Goal: Task Accomplishment & Management: Manage account settings

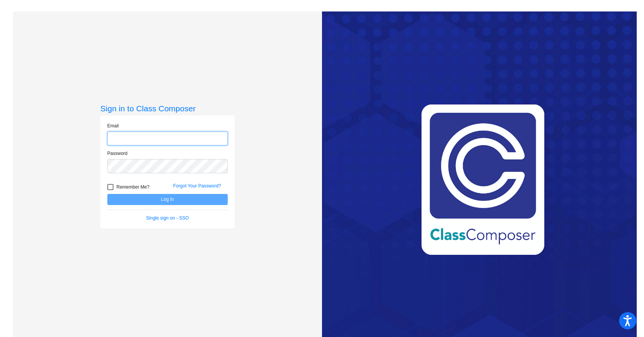
type input "[EMAIL_ADDRESS][DOMAIN_NAME]"
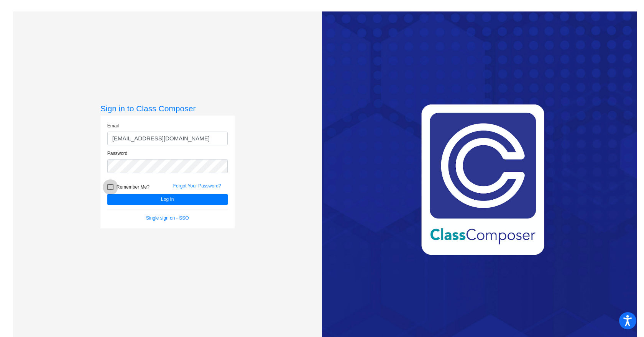
click at [110, 188] on div at bounding box center [110, 187] width 6 height 6
click at [110, 190] on input "Remember Me?" at bounding box center [110, 190] width 0 height 0
checkbox input "true"
click at [161, 198] on button "Log In" at bounding box center [167, 199] width 120 height 11
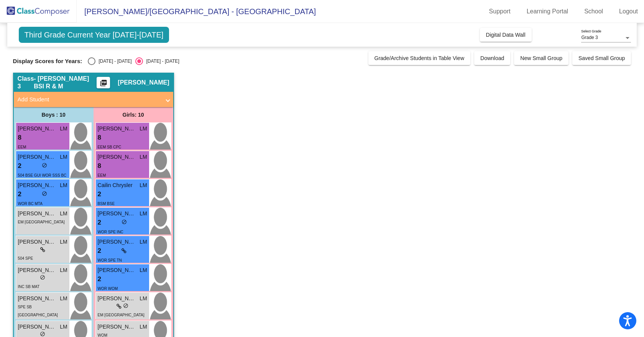
drag, startPoint x: 91, startPoint y: 60, endPoint x: 100, endPoint y: 65, distance: 10.3
click at [91, 60] on div "Select an option" at bounding box center [92, 61] width 8 height 8
click at [91, 65] on input "[DATE] - [DATE]" at bounding box center [91, 65] width 0 height 0
radio input "true"
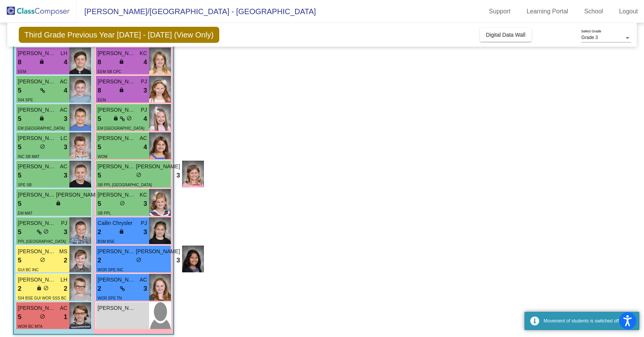
scroll to position [81, 0]
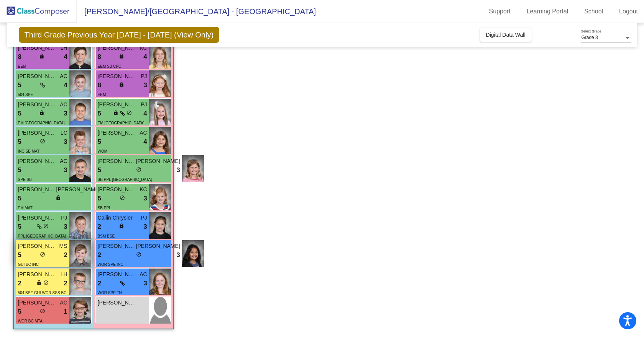
click at [57, 247] on div "[PERSON_NAME] MS" at bounding box center [42, 246] width 49 height 8
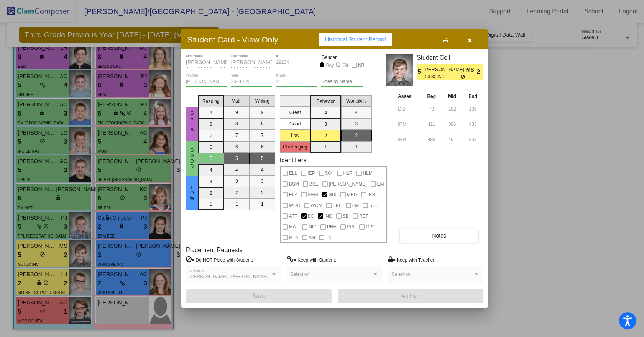
click at [448, 237] on button "Notes" at bounding box center [439, 236] width 79 height 14
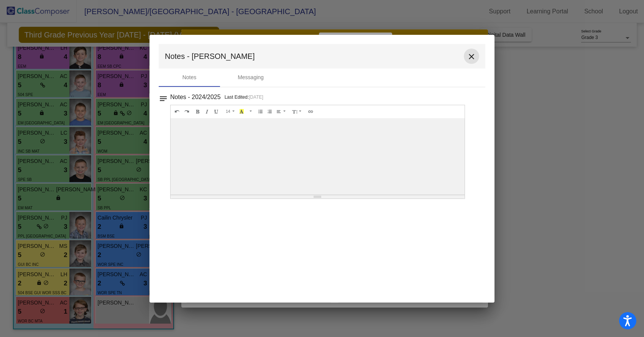
click at [470, 57] on mat-icon "close" at bounding box center [471, 56] width 9 height 9
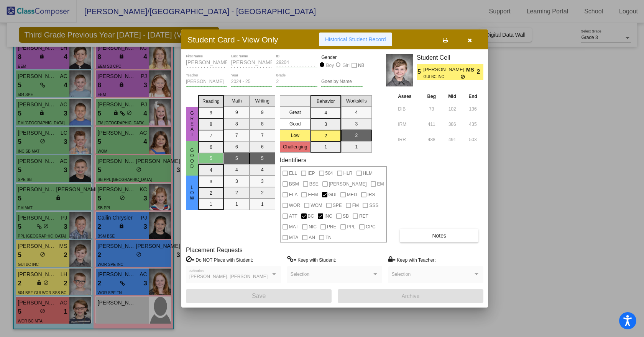
click at [377, 38] on span "Historical Student Record" at bounding box center [355, 39] width 61 height 6
